Goal: Book appointment/travel/reservation

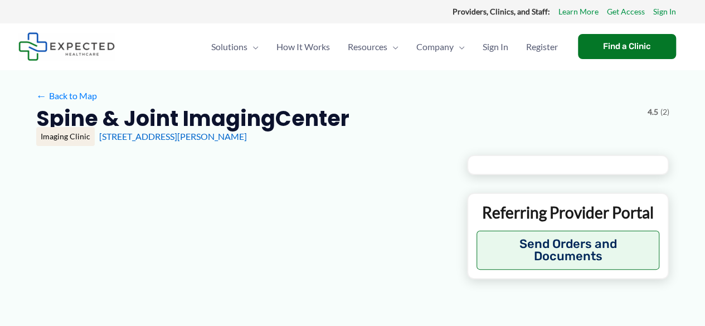
type input "**********"
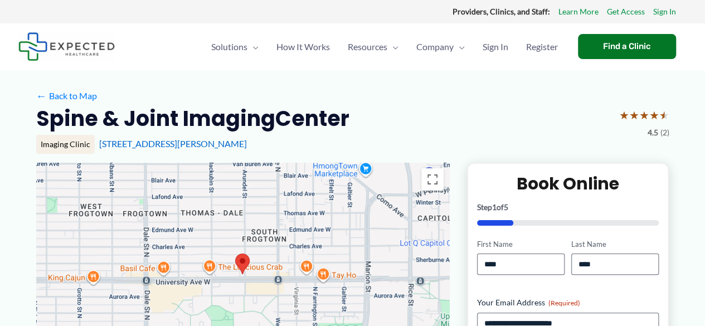
click at [240, 261] on img at bounding box center [242, 264] width 23 height 30
